Goal: Contribute content

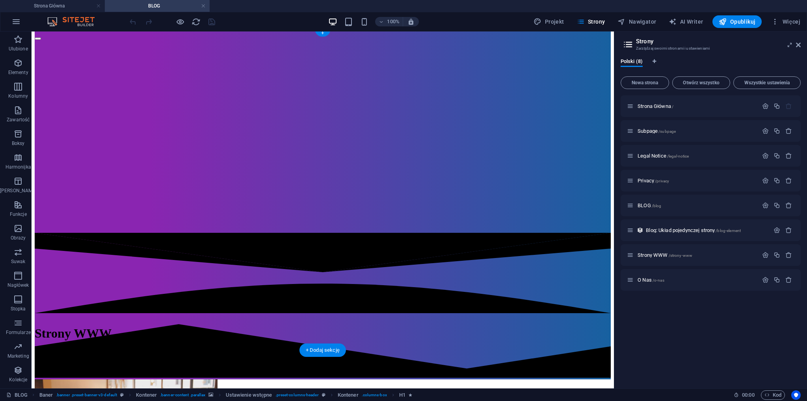
scroll to position [276, 0]
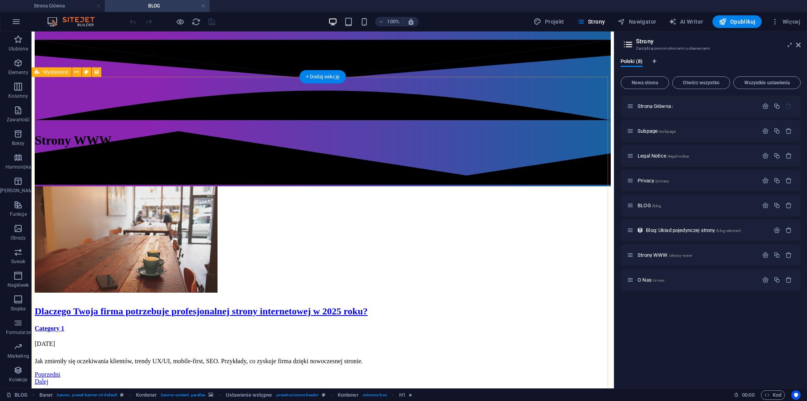
click at [395, 215] on div "Dlaczego Twoja firma potrzebuje profesjonalnej strony internetowej w 2025 roku?…" at bounding box center [323, 285] width 576 height 199
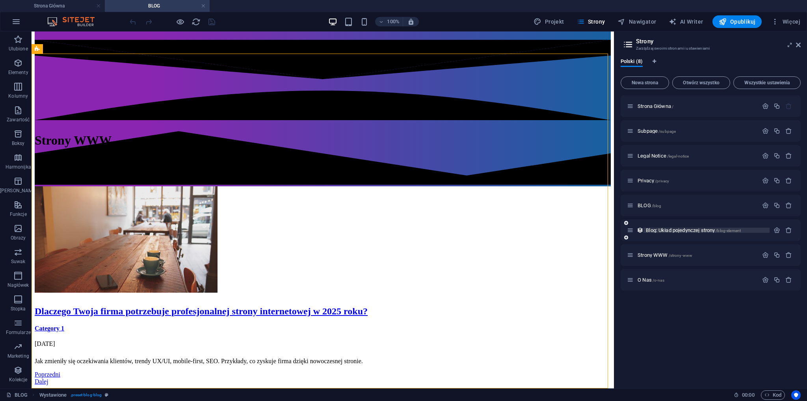
click at [656, 231] on span "Blog: Układ pojedynczej strony /blog-element" at bounding box center [693, 230] width 95 height 6
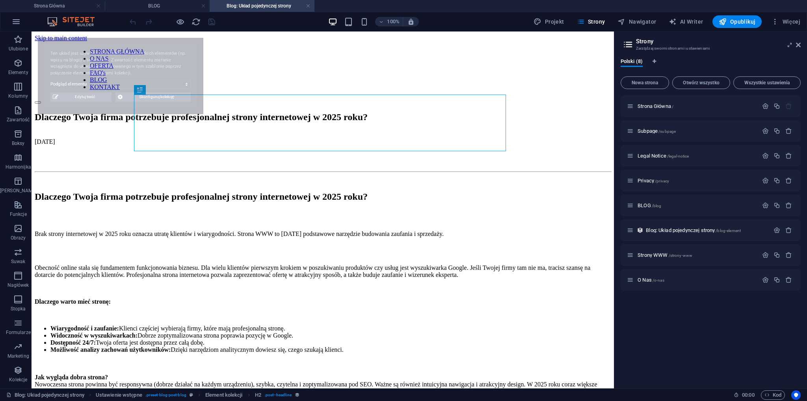
scroll to position [0, 0]
select select "68ad5d3c4a370fe87d0d3ce7"
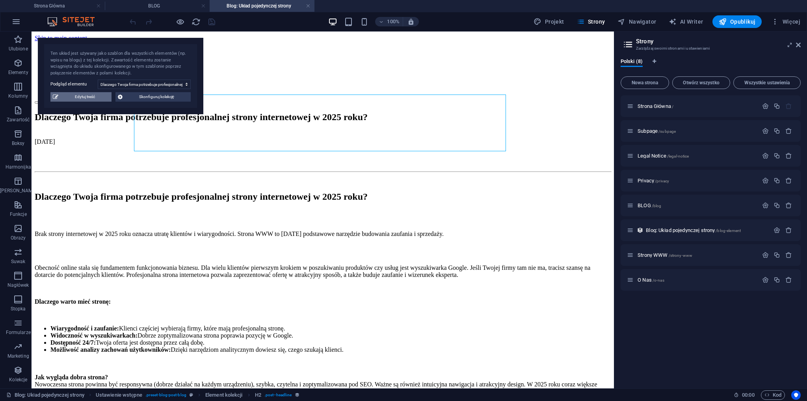
click at [91, 99] on span "Edytuj treść" at bounding box center [85, 96] width 48 height 9
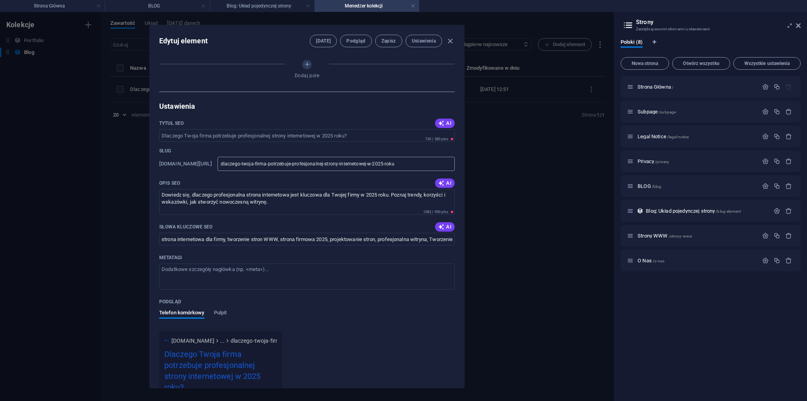
select select "Category 1"
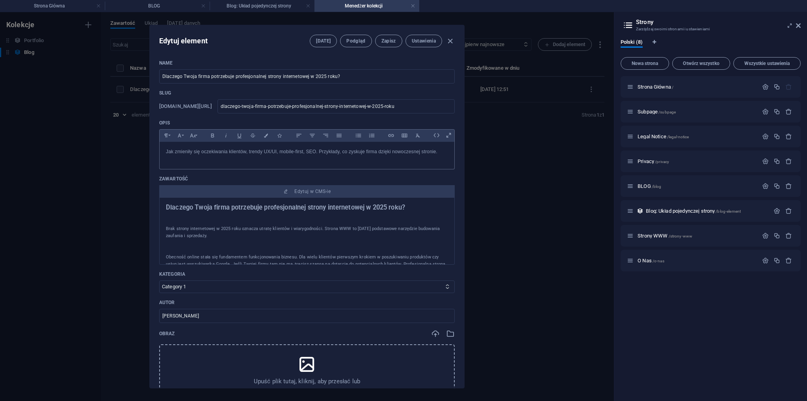
scroll to position [39, 0]
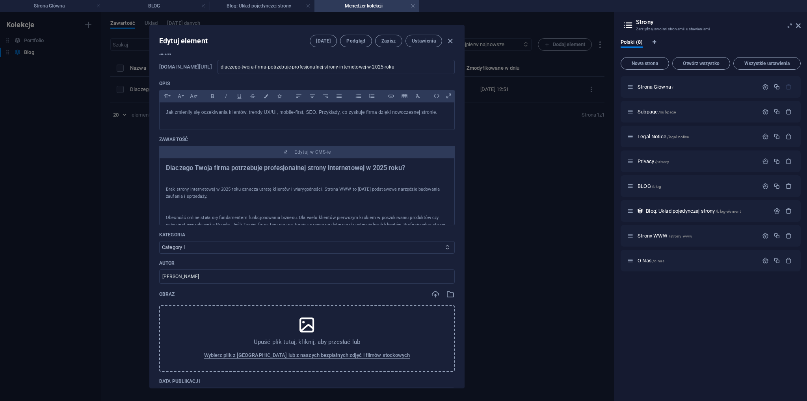
click at [216, 242] on select "Category 1 Category 2" at bounding box center [306, 247] width 295 height 13
click at [422, 234] on p "Kategoria" at bounding box center [306, 235] width 295 height 6
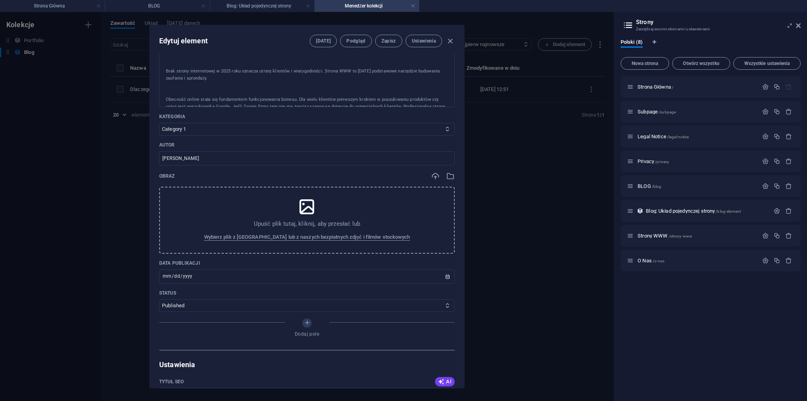
scroll to position [0, 0]
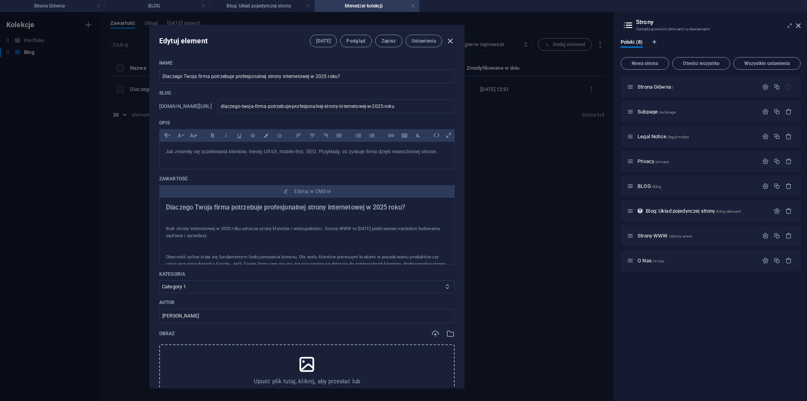
click at [446, 44] on icon "button" at bounding box center [450, 41] width 9 height 9
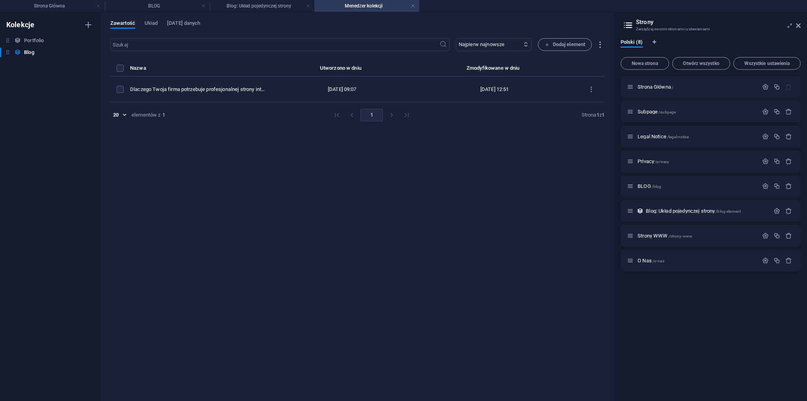
type input "dlaczego-twoja-firma-potrzebuje-profesjonalnej-strony-internetowej-w-2025-roku"
type input "[DATE]"
click at [573, 43] on span "Dodaj element" at bounding box center [564, 44] width 41 height 9
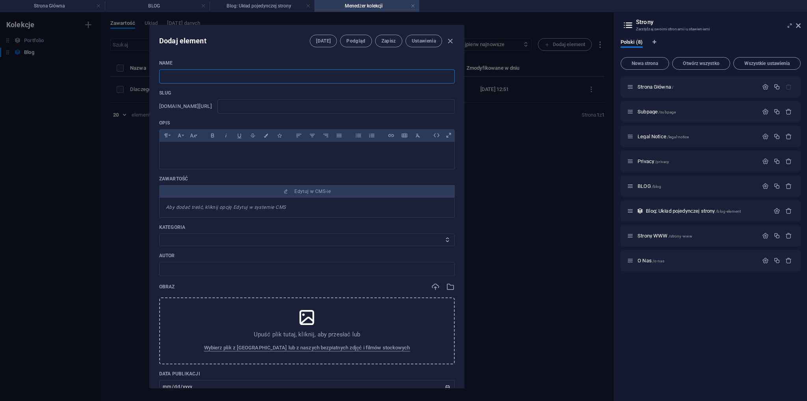
click at [235, 74] on input "text" at bounding box center [306, 76] width 295 height 14
paste input "Dlaczego warto wybrać agencję kreatywną do stworzenia strony www, brandingu i r…"
type input "Dlaczego warto wybrać agencję kreatywną do stworzenia strony www, brandingu i r…"
type input "dlaczego-warto-wybrac-agencje-kreatywna-do-stworzenia-strony-www-brandingu-i-re…"
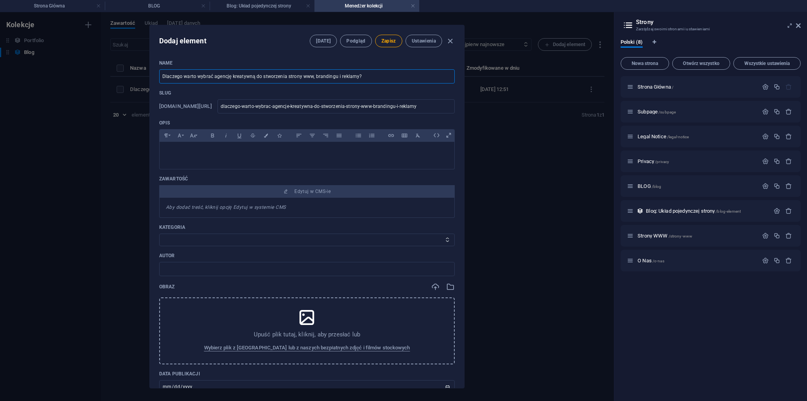
type input "Dlaczego warto wybrać agencję kreatywną do stworzenia strony www, brandingu i r…"
click at [213, 152] on p at bounding box center [307, 151] width 282 height 7
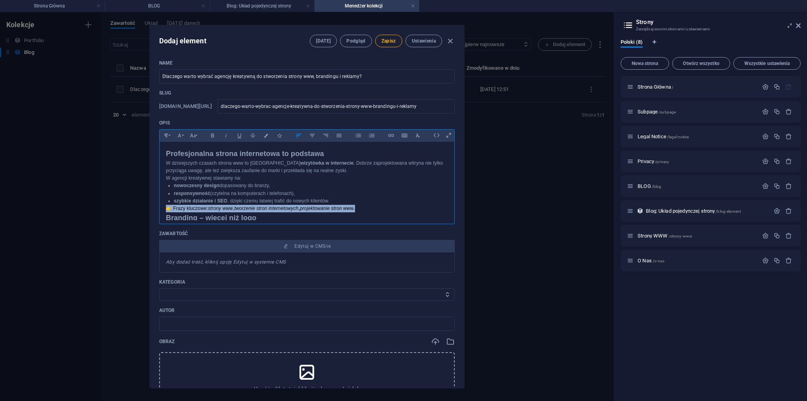
drag, startPoint x: 362, startPoint y: 208, endPoint x: 167, endPoint y: 208, distance: 195.8
click at [167, 208] on p "👉 Frazy kluczowe: strony www , tworzenie stron internetowych , projektowanie st…" at bounding box center [307, 208] width 282 height 7
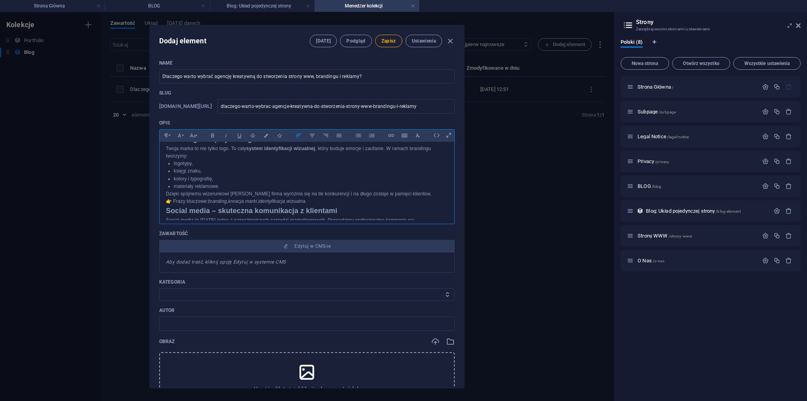
scroll to position [118, 0]
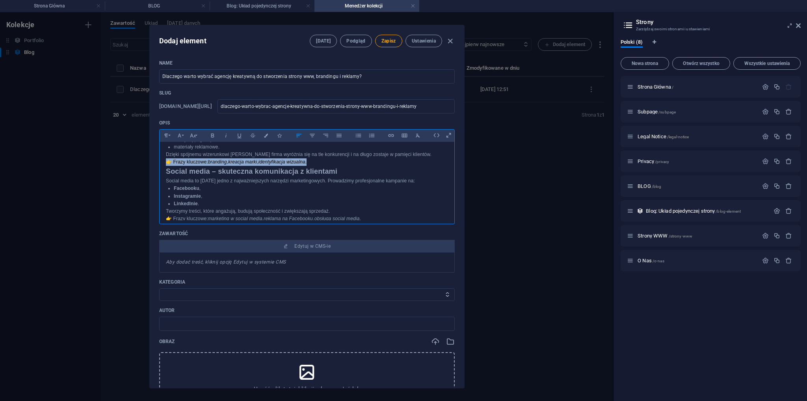
drag, startPoint x: 308, startPoint y: 162, endPoint x: 166, endPoint y: 161, distance: 141.8
click at [166, 161] on p "👉 Frazy kluczowe: branding , kreacja marki , identyfikacja wizualna ." at bounding box center [307, 161] width 282 height 7
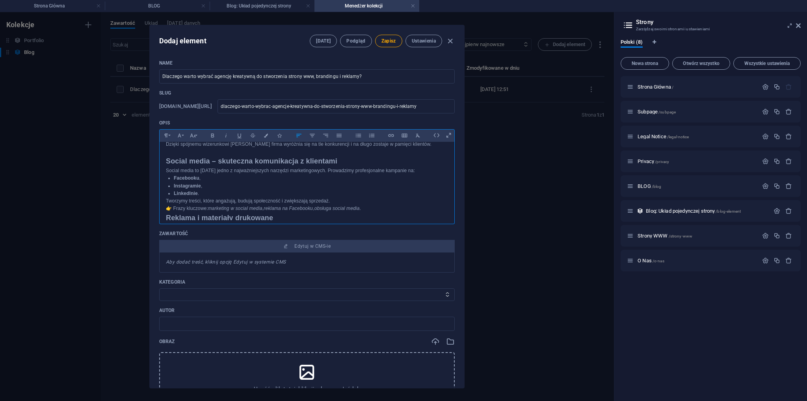
scroll to position [158, 0]
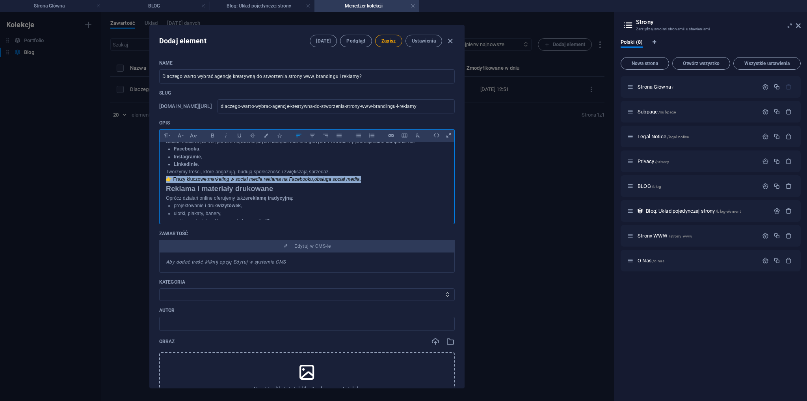
drag, startPoint x: 367, startPoint y: 178, endPoint x: 163, endPoint y: 178, distance: 204.1
click at [163, 178] on div "Profesjonalna strona internetowa to podstawa W dzisiejszych czasach strona www …" at bounding box center [307, 129] width 295 height 290
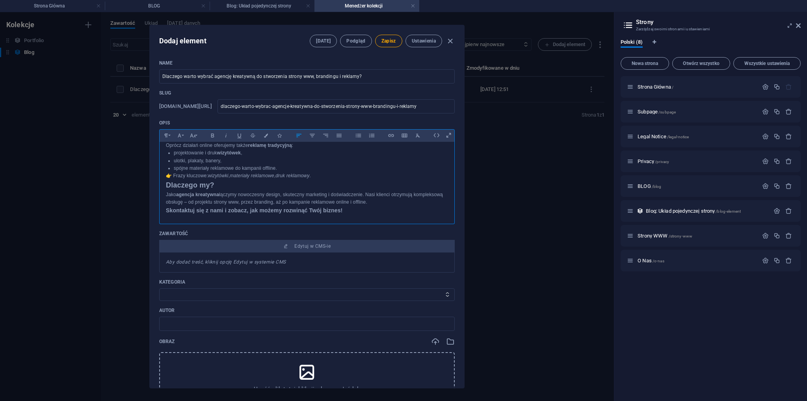
scroll to position [211, 0]
drag, startPoint x: 317, startPoint y: 175, endPoint x: 164, endPoint y: 175, distance: 153.7
click at [164, 175] on div "Profesjonalna strona internetowa to podstawa W dzisiejszych czasach strona www …" at bounding box center [307, 76] width 295 height 290
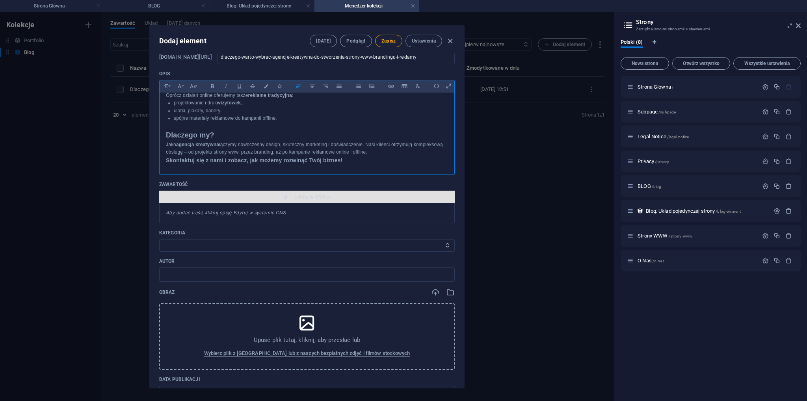
scroll to position [79, 0]
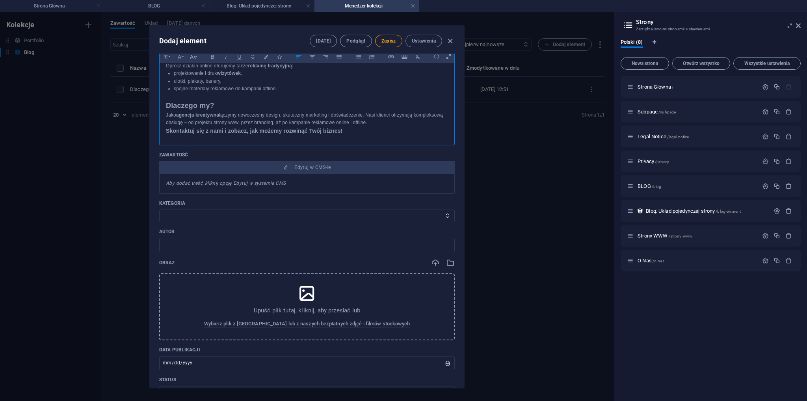
click at [402, 122] on p "Jako agencja kreatywna łączymy nowoczesny design, skuteczny marketing i doświad…" at bounding box center [307, 118] width 282 height 15
click at [353, 140] on h3 "Skontaktuj się z nami i zobacz, jak możemy rozwinąć Twój biznes!" at bounding box center [307, 138] width 282 height 9
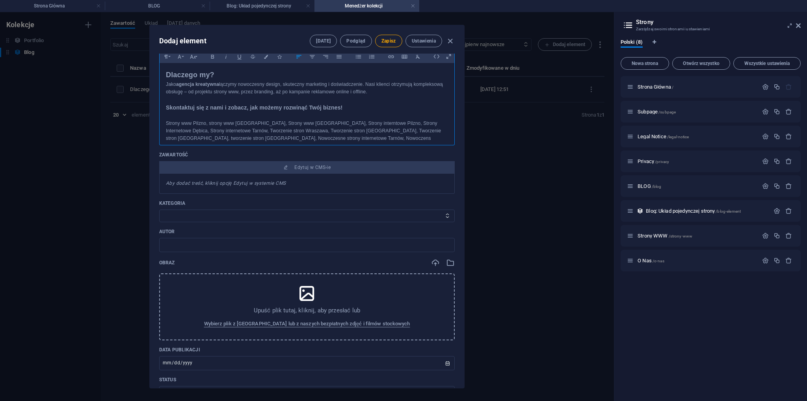
scroll to position [244, 0]
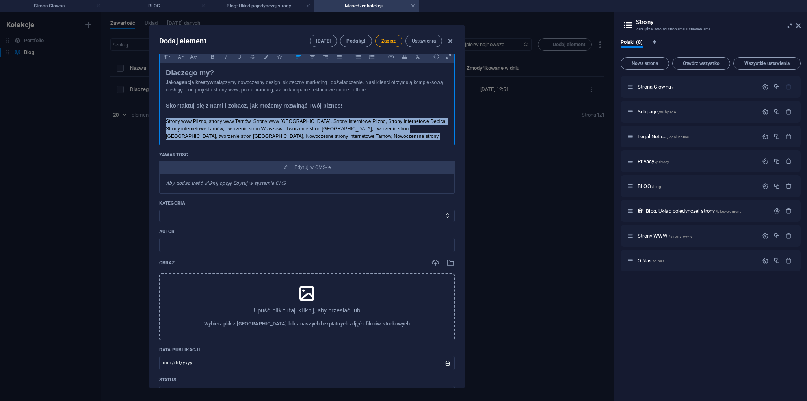
drag, startPoint x: 433, startPoint y: 135, endPoint x: 164, endPoint y: 119, distance: 270.3
copy p "Strony www Pilzno, strony www Tarnów, Strony www [GEOGRAPHIC_DATA], Strony inte…"
